Goal: Check status

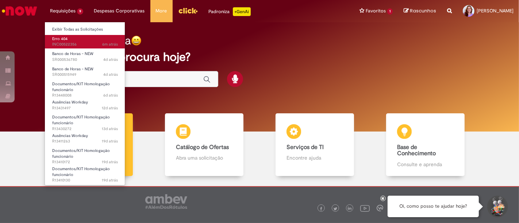
click at [76, 38] on link "Erro 404 6m atrás 6 minutos atrás INC00522356" at bounding box center [85, 42] width 80 height 14
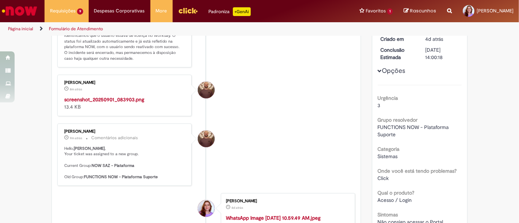
scroll to position [81, 0]
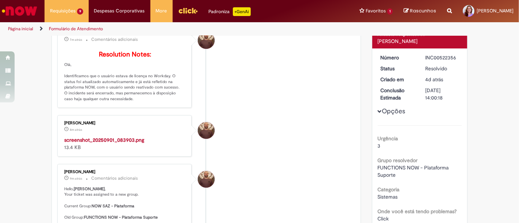
click at [106, 100] on p "Resolution Notes: [GEOGRAPHIC_DATA], Identificamos que o usuário estava de lice…" at bounding box center [125, 76] width 122 height 51
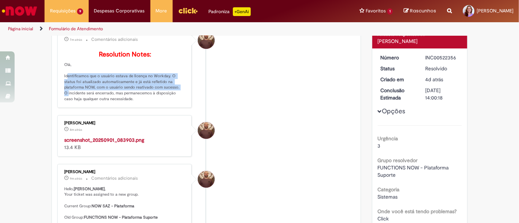
click at [106, 100] on p "Resolution Notes: [GEOGRAPHIC_DATA], Identificamos que o usuário estava de lice…" at bounding box center [125, 76] width 122 height 51
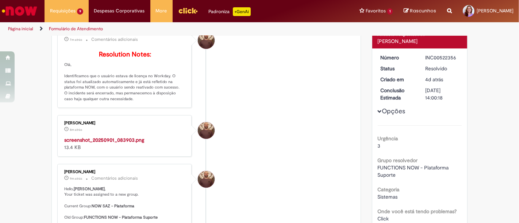
click at [107, 102] on p "Resolution Notes: [GEOGRAPHIC_DATA], Identificamos que o usuário estava de lice…" at bounding box center [125, 76] width 122 height 51
click at [118, 102] on p "Resolution Notes: [GEOGRAPHIC_DATA], Identificamos que o usuário estava de lice…" at bounding box center [125, 76] width 122 height 51
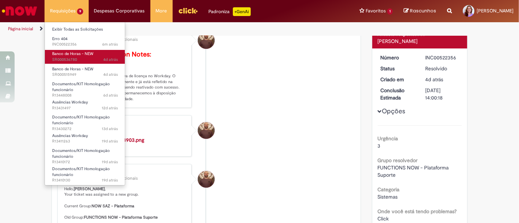
click at [76, 54] on span "Banco de Horas - NEW" at bounding box center [72, 53] width 41 height 5
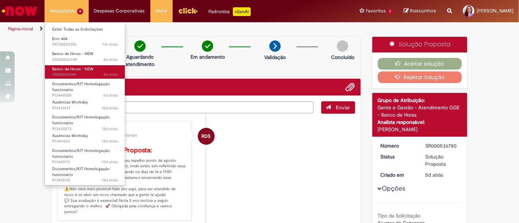
click at [89, 65] on link "Banco de Horas - NEW 4d atrás 4 dias atrás SR000515949" at bounding box center [85, 72] width 80 height 14
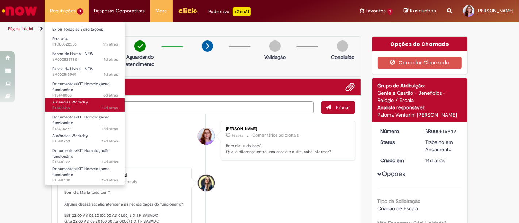
click at [78, 101] on span "Ausências Workday" at bounding box center [70, 102] width 36 height 5
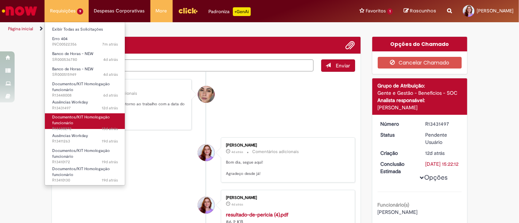
click at [93, 119] on span "Documentos/KIT Homologação funcionário" at bounding box center [81, 120] width 58 height 11
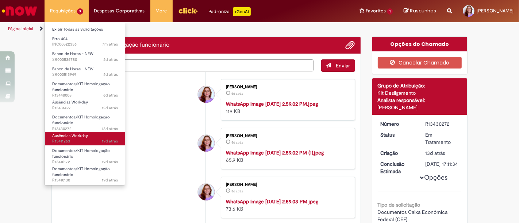
click at [93, 133] on link "Ausências Workday 19d atrás 19 dias atrás R13411263" at bounding box center [85, 139] width 80 height 14
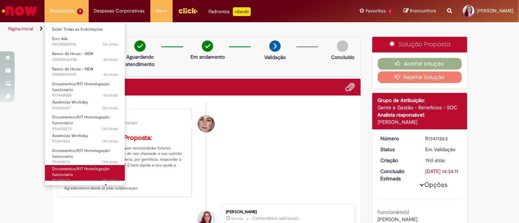
click at [103, 179] on span "19d atrás" at bounding box center [110, 180] width 16 height 5
click at [92, 179] on span "19d atrás 19 dias atrás [DATE] 15:01:10 R13410130" at bounding box center [85, 181] width 66 height 6
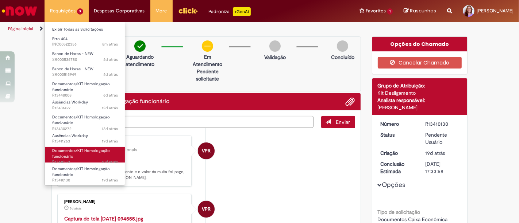
click at [83, 156] on link "Documentos/KIT Homologação funcionário 19d atrás 19 dias atrás R13410172" at bounding box center [85, 155] width 80 height 16
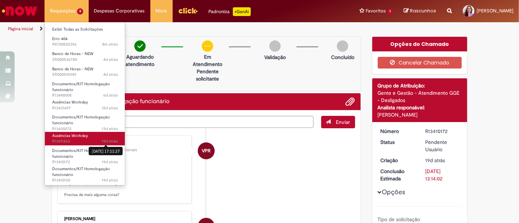
click at [104, 140] on span "19d atrás" at bounding box center [110, 141] width 16 height 5
